Goal: Task Accomplishment & Management: Manage account settings

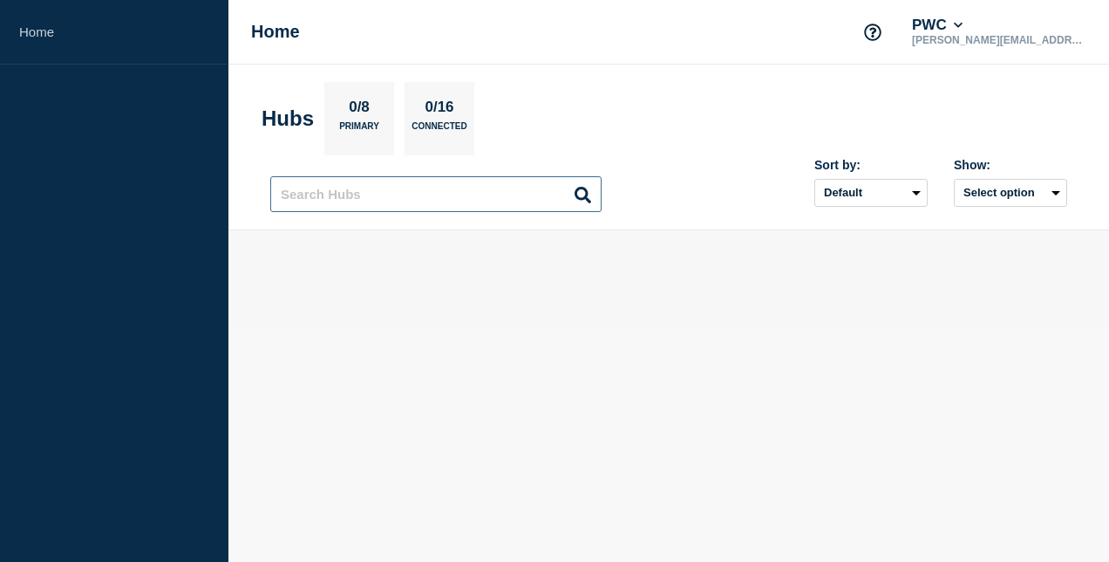
click at [433, 198] on input "text" at bounding box center [435, 194] width 331 height 36
type input "Aura"
click at [439, 116] on p "0/16" at bounding box center [440, 110] width 42 height 23
click at [269, 33] on h1 "Home" at bounding box center [275, 32] width 49 height 20
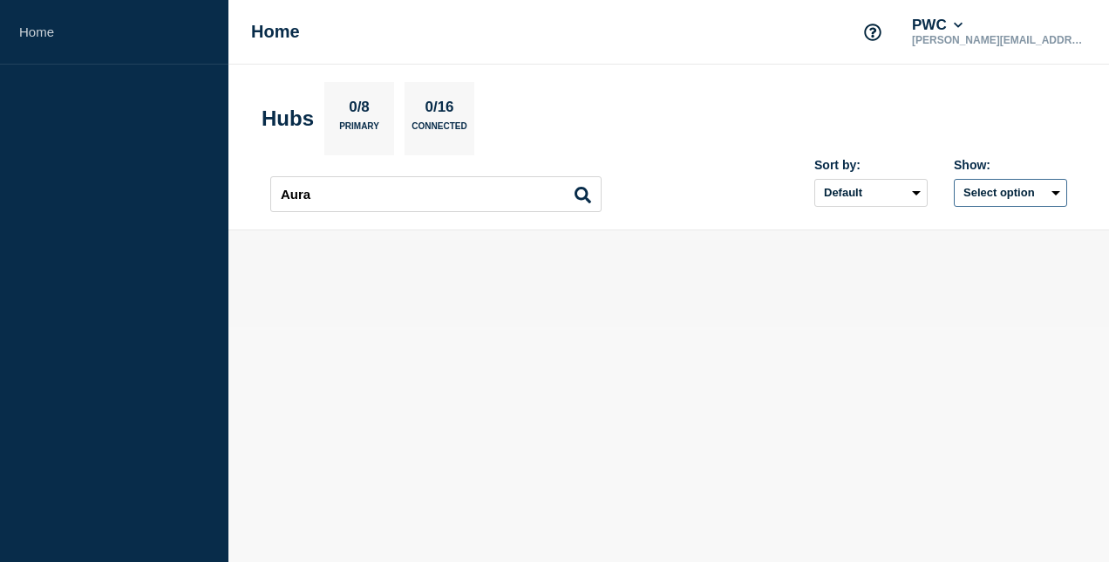
click at [1050, 187] on button "Select option" at bounding box center [1010, 193] width 113 height 28
click at [955, 257] on li "Open incidents Hubs" at bounding box center [993, 260] width 119 height 26
click at [911, 200] on select "Default Last added Last updated Most active A-Z" at bounding box center [871, 193] width 113 height 28
select select "created_at"
click at [815, 179] on select "Default Last added Last updated Most active A-Z" at bounding box center [871, 193] width 113 height 28
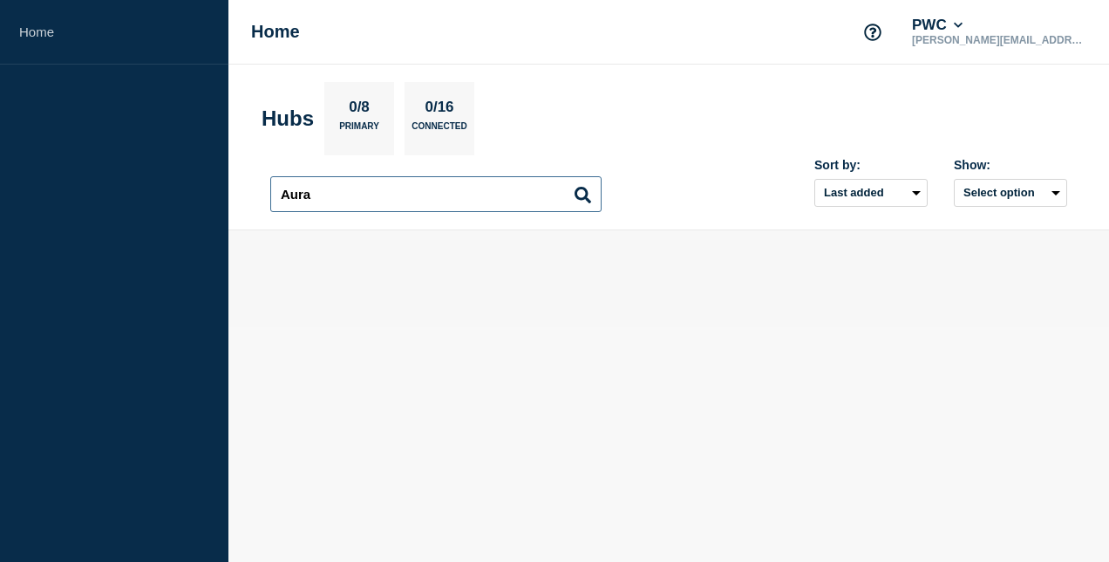
click at [531, 198] on input "Aura" at bounding box center [435, 194] width 331 height 36
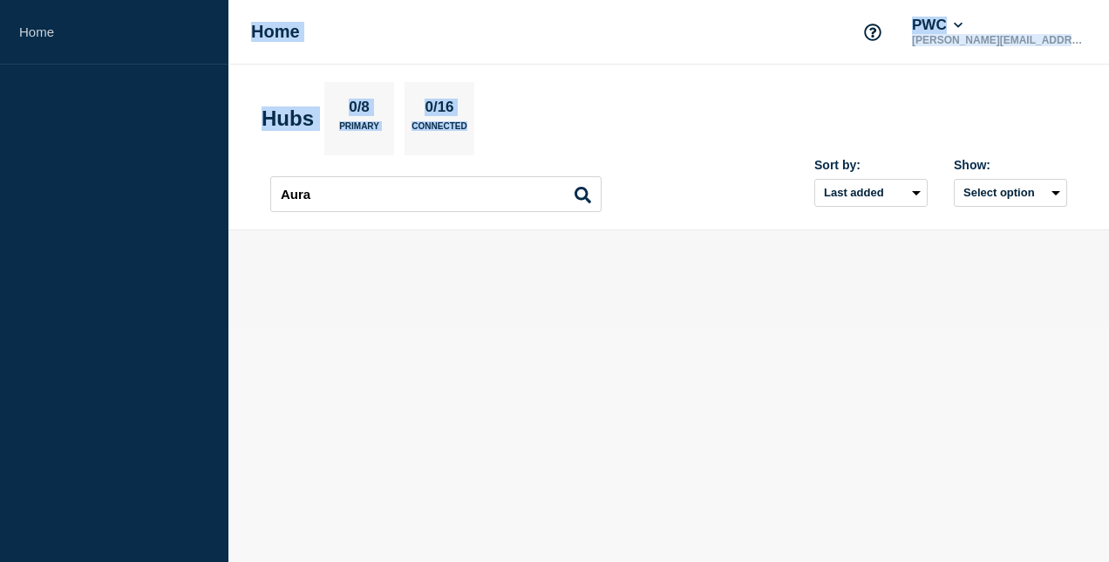
drag, startPoint x: 358, startPoint y: 164, endPoint x: 63, endPoint y: 143, distance: 295.5
click at [63, 143] on div "Home Home PWC shehnaz.khokhar@pwc.com Hubs 0/8 Primary 0/16 Connected Aura Aura…" at bounding box center [554, 163] width 1109 height 327
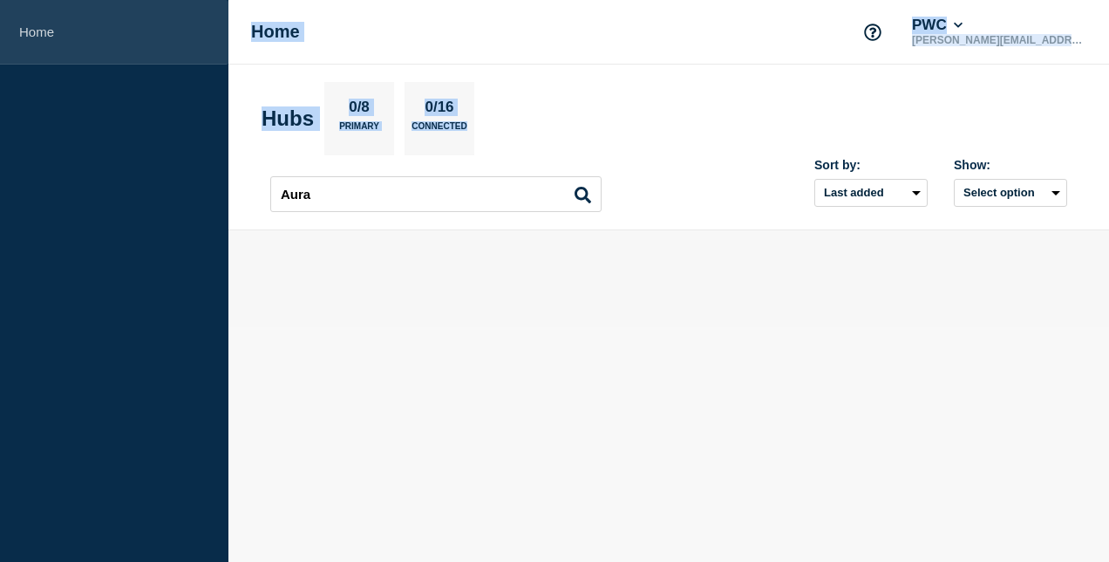
drag, startPoint x: 63, startPoint y: 143, endPoint x: 33, endPoint y: 42, distance: 105.4
click at [33, 42] on link "Home" at bounding box center [114, 32] width 229 height 65
click at [35, 31] on link "Home" at bounding box center [114, 32] width 229 height 65
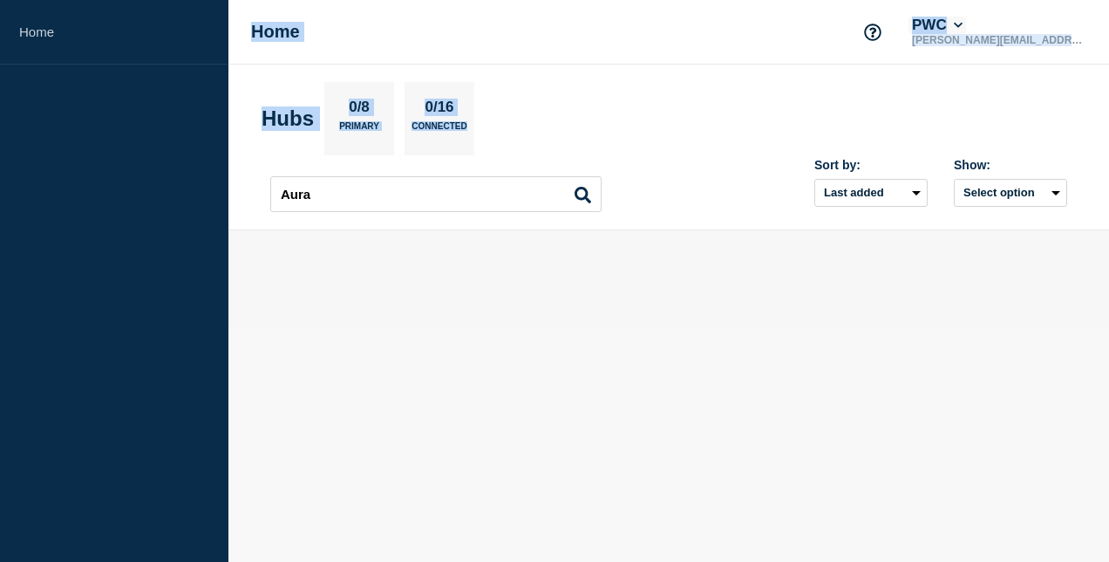
click at [966, 18] on button "PWC" at bounding box center [938, 25] width 58 height 17
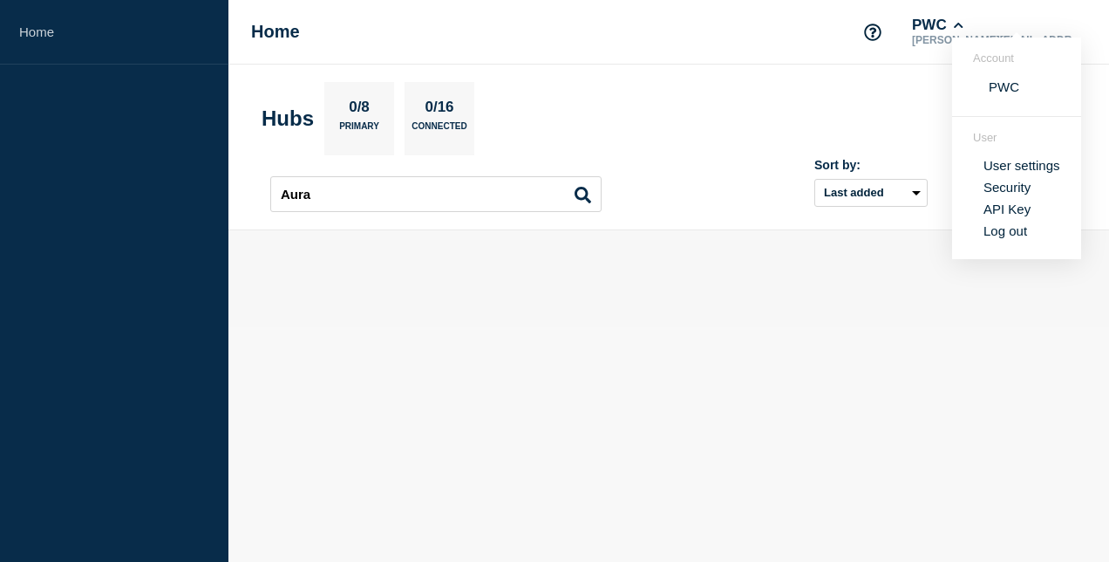
click at [851, 394] on body "Home Home PWC shehnaz.khokhar@pwc.com Account PWC User User settings Security A…" at bounding box center [554, 281] width 1109 height 562
click at [964, 22] on icon at bounding box center [959, 25] width 10 height 10
click at [1001, 166] on link "User settings" at bounding box center [1022, 165] width 77 height 15
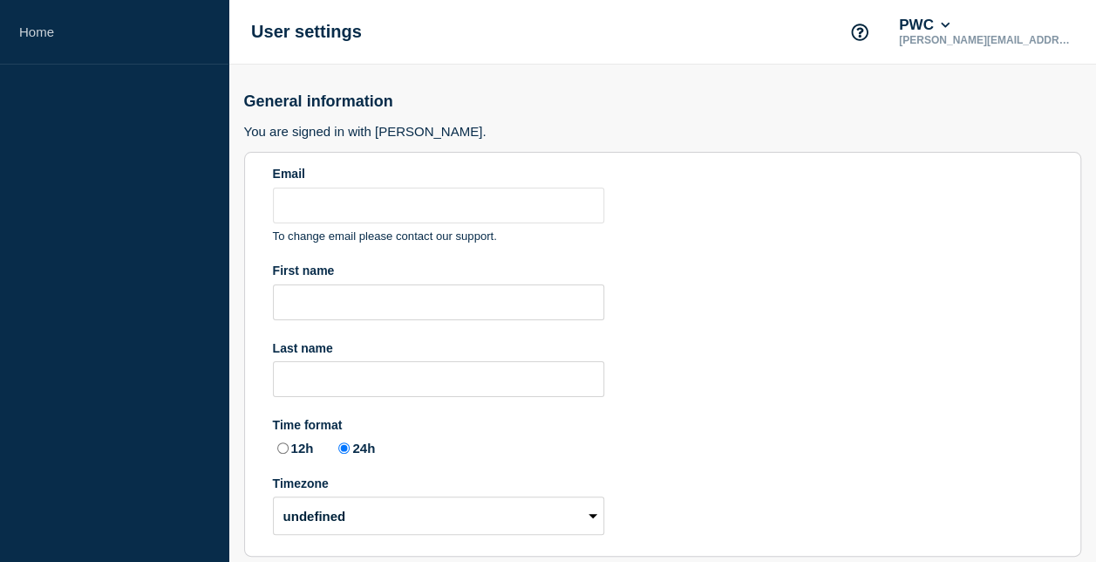
type input "shehnaz.khokhar@pwc.com"
radio input "true"
select select "hub"
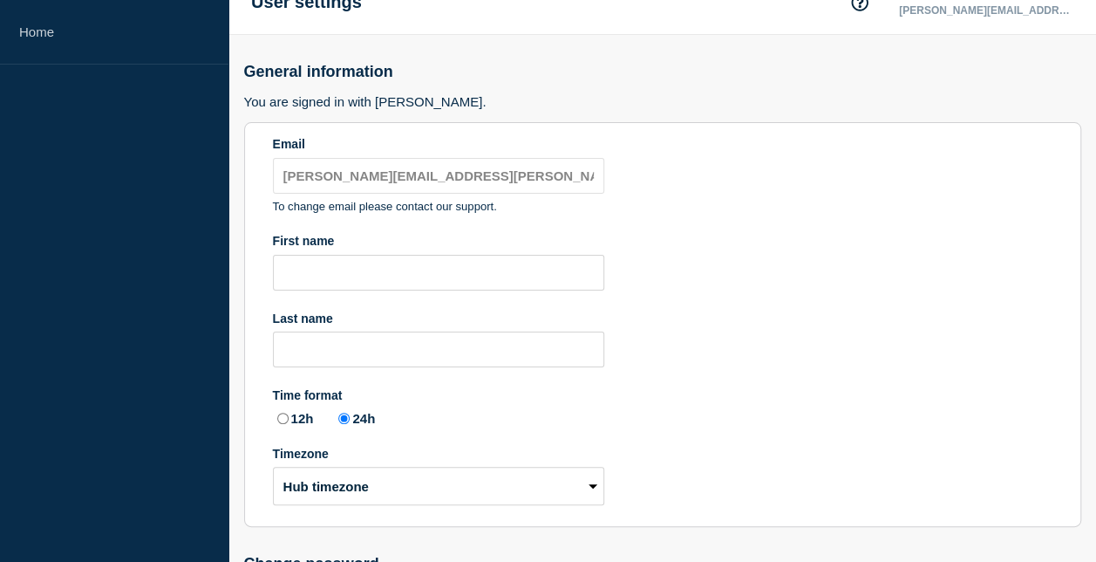
scroll to position [13, 0]
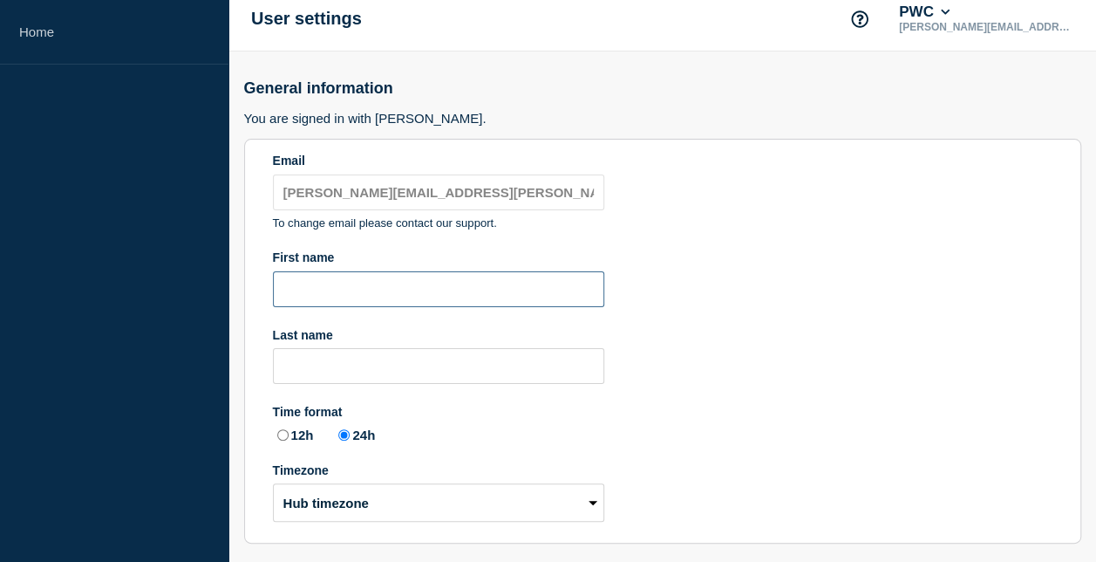
click at [371, 283] on input "First name" at bounding box center [438, 289] width 331 height 36
type input "Shehnaz"
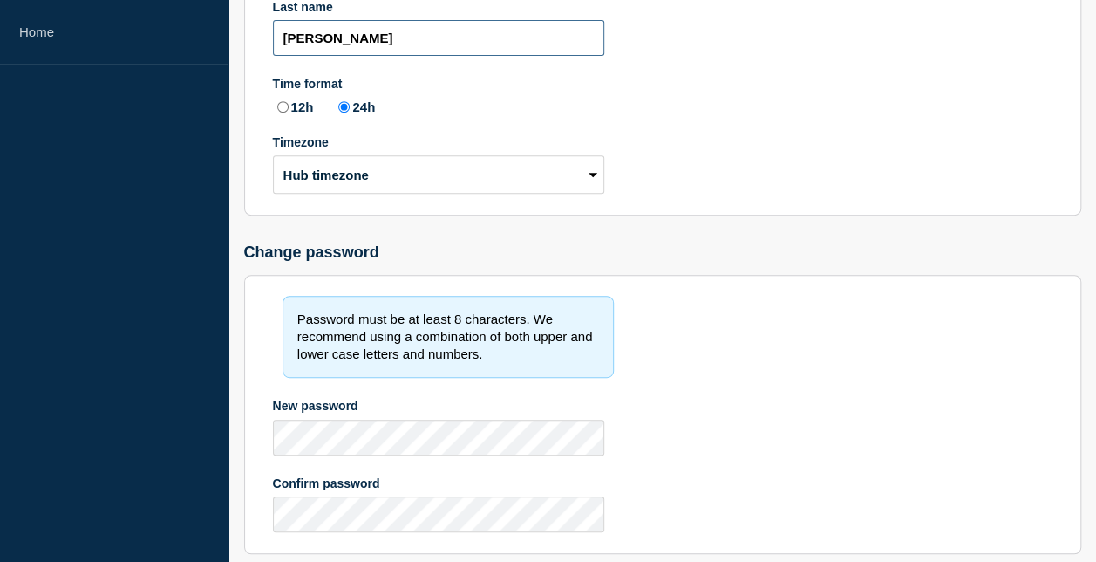
scroll to position [449, 0]
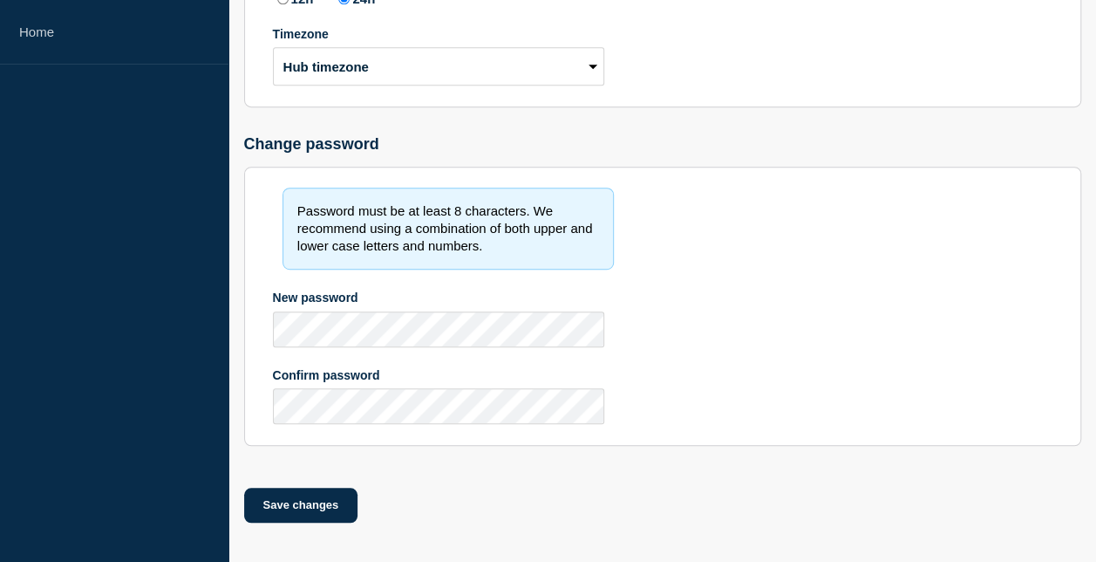
type input "Khokhar"
click at [408, 73] on select "Hub timezone Local timezone (UTC/GMT+00:00) UTC" at bounding box center [438, 66] width 331 height 38
select select "Etc/UTC"
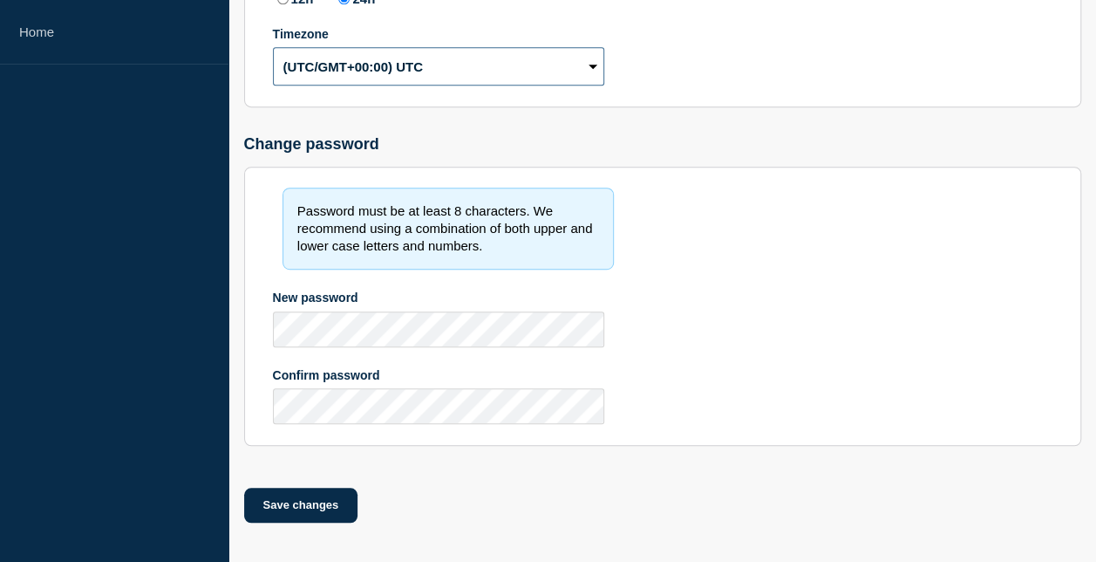
click at [273, 47] on select "Hub timezone Local timezone (UTC/GMT+00:00) UTC" at bounding box center [438, 66] width 331 height 38
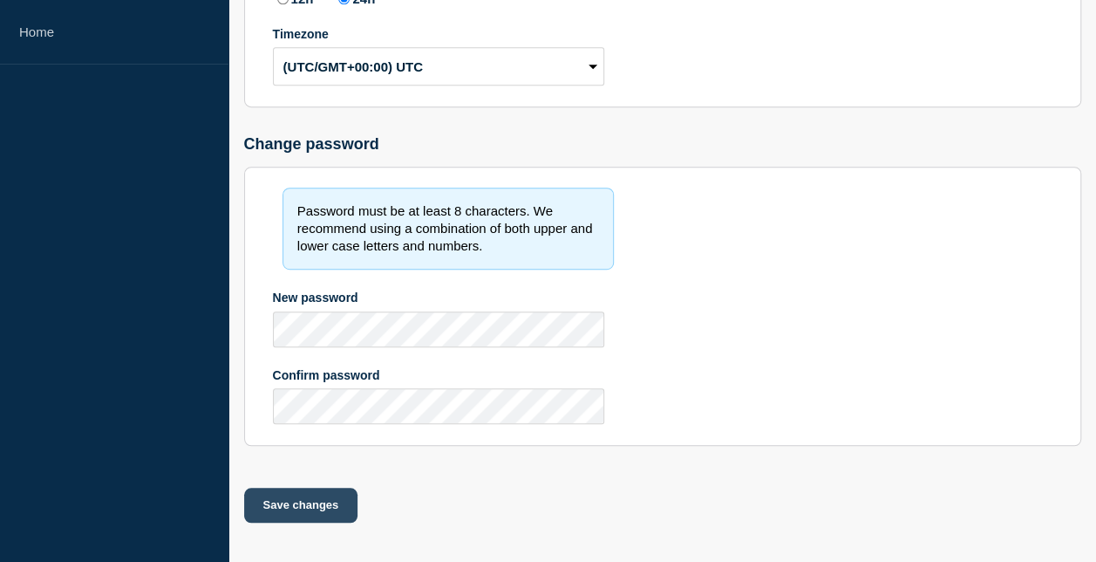
click at [305, 497] on button "Save changes" at bounding box center [301, 505] width 114 height 35
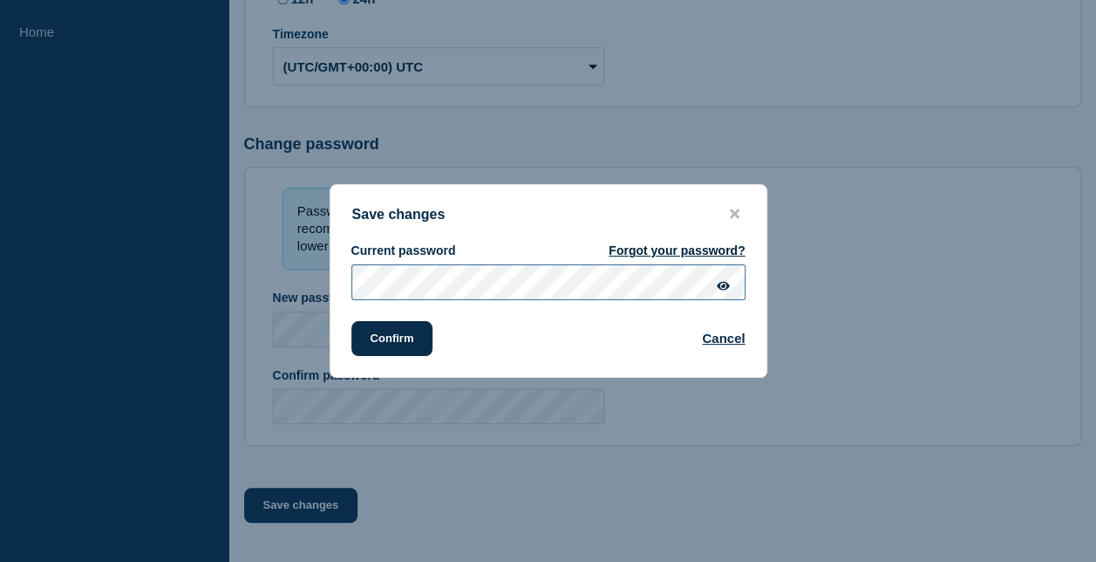
click at [351, 321] on button "Confirm" at bounding box center [392, 338] width 82 height 35
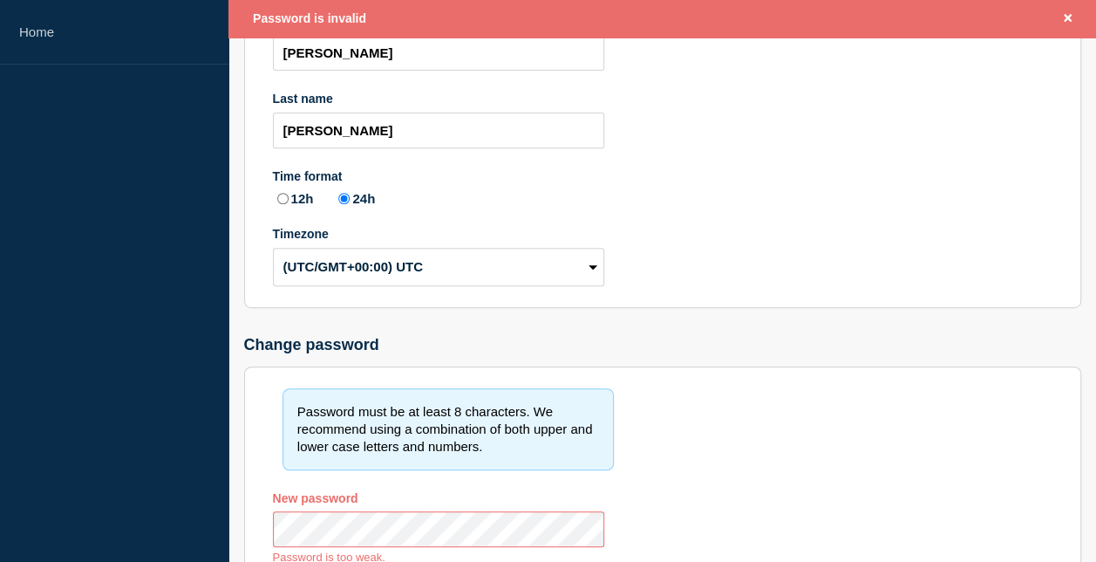
scroll to position [341, 0]
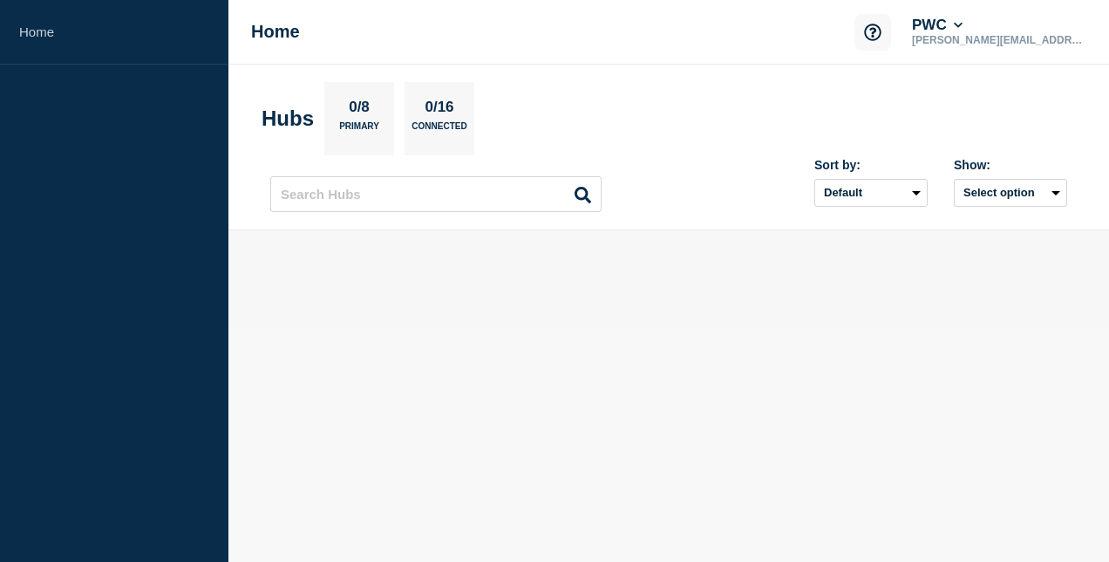
click at [882, 30] on icon "Support" at bounding box center [872, 32] width 17 height 17
click at [908, 106] on link "Help Guides" at bounding box center [892, 103] width 72 height 15
click at [964, 28] on icon at bounding box center [959, 25] width 10 height 10
click at [909, 336] on body "Home Home PWC shehnaz.khokhar@pwc.com Account PWC User User settings Security A…" at bounding box center [554, 281] width 1109 height 562
